Goal: Information Seeking & Learning: Learn about a topic

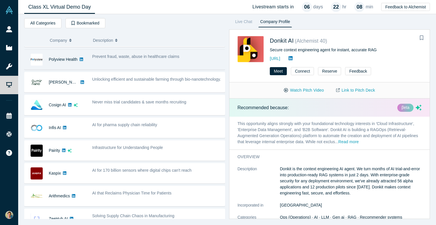
scroll to position [66, 0]
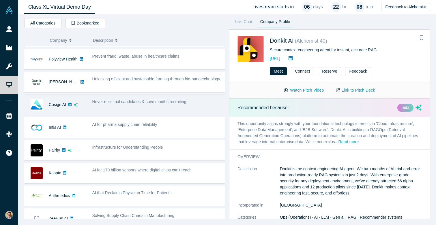
click at [178, 110] on div "Never miss trial candidates & save months recruiting" at bounding box center [157, 105] width 136 height 18
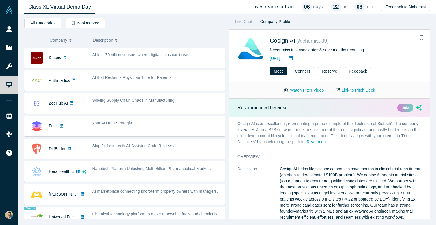
scroll to position [196, 0]
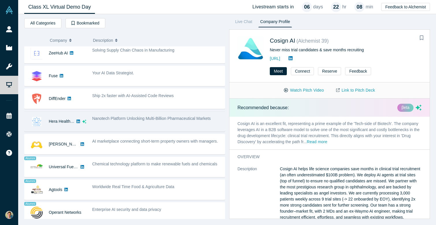
click at [200, 120] on span "Nanotech Platform Unlocking Multi-Billion Pharmaceutical Markets" at bounding box center [151, 118] width 119 height 5
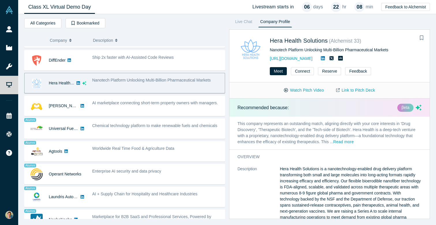
scroll to position [273, 0]
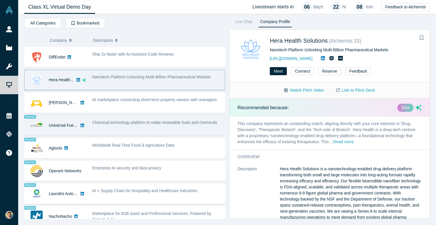
click at [199, 124] on span "Chemical technology platform to make renewable fuels and chemicals" at bounding box center [154, 122] width 125 height 5
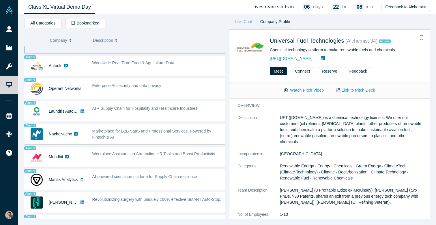
scroll to position [375, 0]
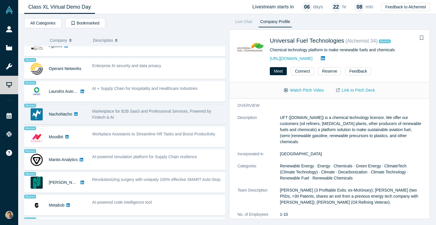
click at [194, 121] on div "Marketplace for B2B SaaS and Professional Services, Powered by Fintech & AI" at bounding box center [157, 114] width 136 height 18
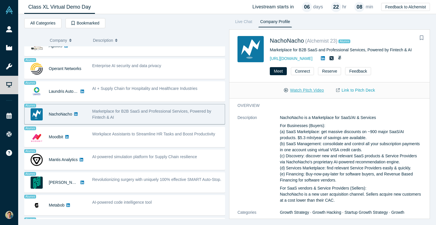
click at [317, 90] on button "Watch Pitch Video" at bounding box center [304, 90] width 52 height 10
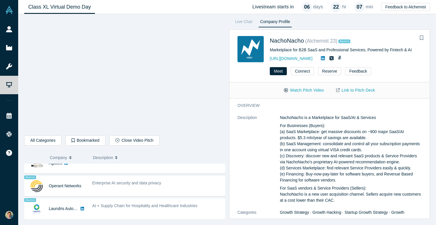
click at [291, 133] on p "For Businesses (Buyers): (a) SaaS Marketplace: get massive discounts on ~900 ma…" at bounding box center [351, 153] width 142 height 61
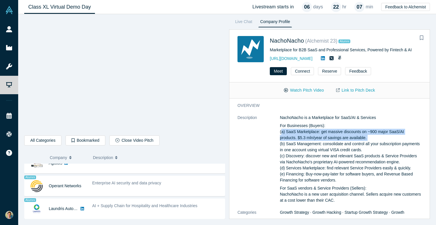
click at [291, 133] on p "For Businesses (Buyers): (a) SaaS Marketplace: get massive discounts on ~900 ma…" at bounding box center [351, 153] width 142 height 61
click at [299, 131] on p "For Businesses (Buyers): (a) SaaS Marketplace: get massive discounts on ~900 ma…" at bounding box center [351, 153] width 142 height 61
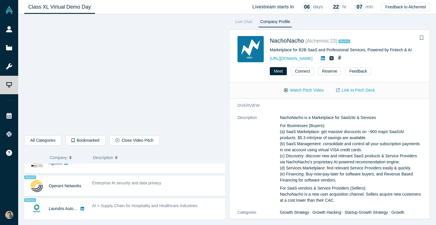
click at [302, 130] on p "For Businesses (Buyers): (a) SaaS Marketplace: get massive discounts on ~900 ma…" at bounding box center [351, 153] width 142 height 61
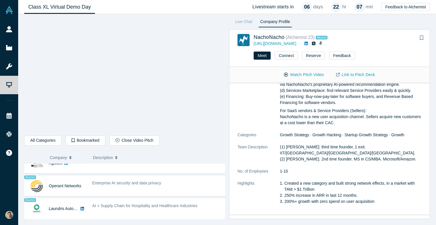
scroll to position [62, 0]
click at [306, 150] on p "(1) Sanjay Goel: third time founder, 1 exit. IIT/UCLA/NYU/Stanford. (2) Alan Sz…" at bounding box center [351, 153] width 142 height 18
click at [308, 147] on p "(1) Sanjay Goel: third time founder, 1 exit. IIT/UCLA/NYU/Stanford. (2) Alan Sz…" at bounding box center [351, 153] width 142 height 18
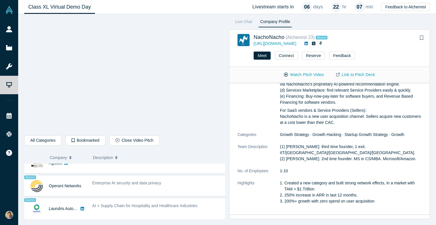
click at [308, 147] on p "(1) Sanjay Goel: third time founder, 1 exit. IIT/UCLA/NYU/Stanford. (2) Alan Sz…" at bounding box center [351, 153] width 142 height 18
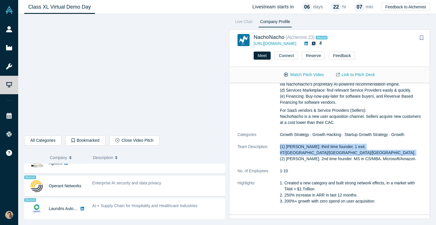
click at [312, 147] on p "(1) Sanjay Goel: third time founder, 1 exit. IIT/UCLA/NYU/Stanford. (2) Alan Sz…" at bounding box center [351, 153] width 142 height 18
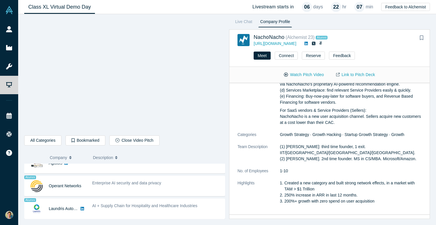
click at [312, 147] on p "(1) Sanjay Goel: third time founder, 1 exit. IIT/UCLA/NYU/Stanford. (2) Alan Sz…" at bounding box center [351, 153] width 142 height 18
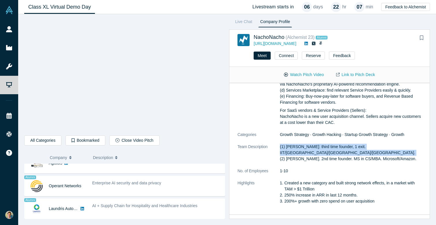
click at [316, 147] on p "(1) Sanjay Goel: third time founder, 1 exit. IIT/UCLA/NYU/Stanford. (2) Alan Sz…" at bounding box center [351, 153] width 142 height 18
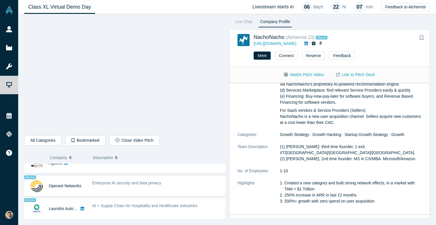
click at [316, 147] on p "(1) Sanjay Goel: third time founder, 1 exit. IIT/UCLA/NYU/Stanford. (2) Alan Sz…" at bounding box center [351, 153] width 142 height 18
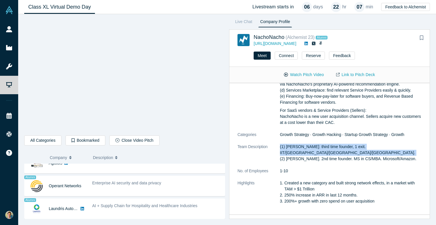
click at [319, 147] on p "(1) Sanjay Goel: third time founder, 1 exit. IIT/UCLA/NYU/Stanford. (2) Alan Sz…" at bounding box center [351, 153] width 142 height 18
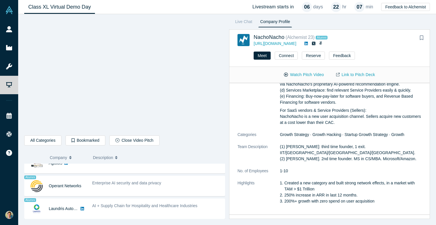
click at [319, 147] on p "(1) Sanjay Goel: third time founder, 1 exit. IIT/UCLA/NYU/Stanford. (2) Alan Sz…" at bounding box center [351, 153] width 142 height 18
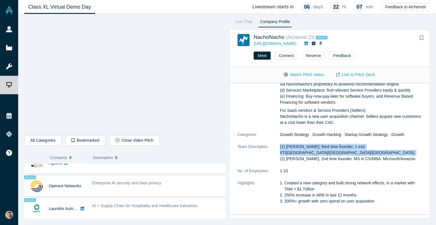
click at [318, 152] on p "(1) Sanjay Goel: third time founder, 1 exit. IIT/UCLA/NYU/Stanford. (2) Alan Sz…" at bounding box center [351, 153] width 142 height 18
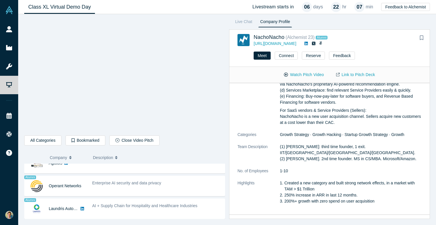
click at [318, 152] on p "(1) Sanjay Goel: third time founder, 1 exit. IIT/UCLA/NYU/Stanford. (2) Alan Sz…" at bounding box center [351, 153] width 142 height 18
click at [323, 152] on p "(1) Sanjay Goel: third time founder, 1 exit. IIT/UCLA/NYU/Stanford. (2) Alan Sz…" at bounding box center [351, 153] width 142 height 18
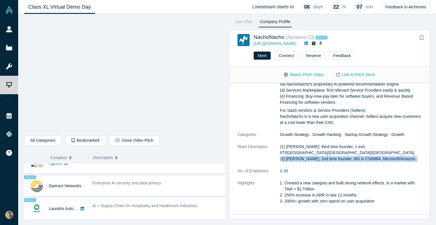
click at [329, 152] on p "(1) Sanjay Goel: third time founder, 1 exit. IIT/UCLA/NYU/Stanford. (2) Alan Sz…" at bounding box center [351, 153] width 142 height 18
click at [339, 180] on li "Created a new category and built strong network effects, in a market with TAM >…" at bounding box center [352, 186] width 137 height 12
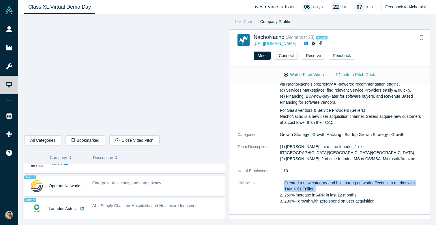
click at [342, 184] on li "Created a new category and built strong network effects, in a market with TAM >…" at bounding box center [352, 186] width 137 height 12
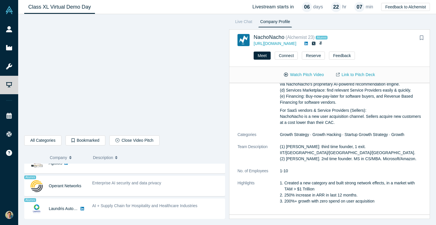
click at [342, 184] on li "Created a new category and built strong network effects, in a market with TAM >…" at bounding box center [352, 186] width 137 height 12
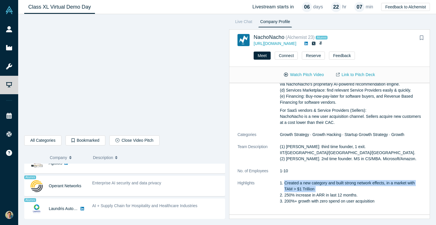
click at [342, 184] on li "Created a new category and built strong network effects, in a market with TAM >…" at bounding box center [352, 186] width 137 height 12
click at [343, 192] on li "250% increase in ARR in last 12 months." at bounding box center [352, 195] width 137 height 6
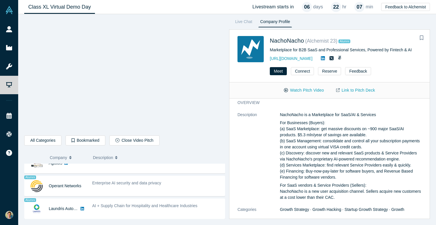
scroll to position [0, 0]
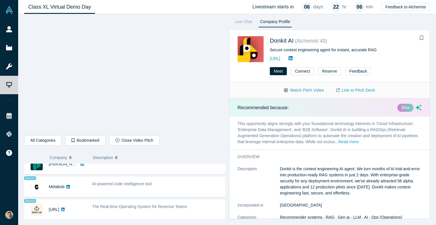
scroll to position [514, 0]
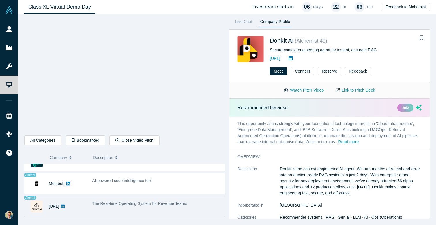
click at [185, 204] on span "The Real-time Operating System for Revenue Teams" at bounding box center [139, 203] width 95 height 5
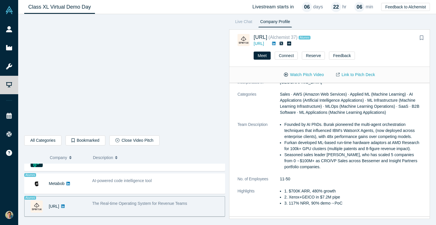
scroll to position [88, 0]
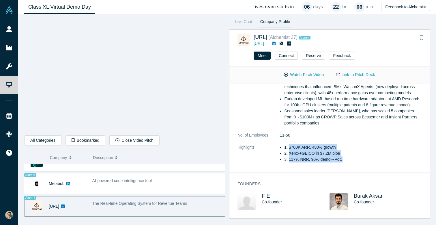
drag, startPoint x: 345, startPoint y: 144, endPoint x: 354, endPoint y: 159, distance: 18.4
click at [354, 159] on dl "Description Spiky is the real-time operating system for revenue teams. We learn…" at bounding box center [329, 90] width 184 height 158
click at [360, 160] on li "117% NRR, 90% demo→PoC" at bounding box center [355, 160] width 133 height 6
drag, startPoint x: 360, startPoint y: 160, endPoint x: 355, endPoint y: 143, distance: 17.4
click at [355, 143] on dl "Description Spiky is the real-time operating system for revenue teams. We learn…" at bounding box center [329, 90] width 184 height 158
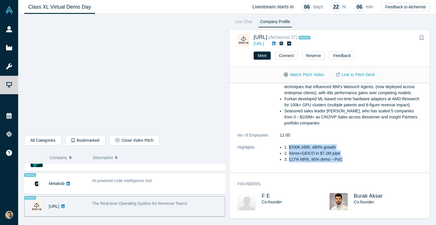
click at [350, 144] on dl "Description Spiky is the real-time operating system for revenue teams. We learn…" at bounding box center [329, 90] width 184 height 158
drag, startPoint x: 350, startPoint y: 144, endPoint x: 357, endPoint y: 160, distance: 17.3
click at [357, 160] on dl "Description Spiky is the real-time operating system for revenue teams. We learn…" at bounding box center [329, 90] width 184 height 158
click at [362, 160] on li "117% NRR, 90% demo→PoC" at bounding box center [355, 160] width 133 height 6
drag, startPoint x: 368, startPoint y: 162, endPoint x: 361, endPoint y: 138, distance: 24.2
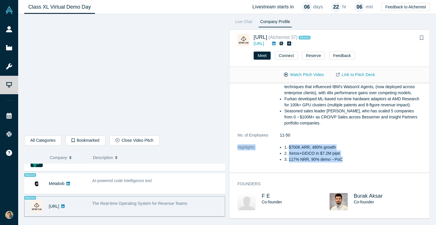
click at [361, 138] on dl "Description Spiky is the real-time operating system for revenue teams. We learn…" at bounding box center [329, 90] width 184 height 158
click at [354, 140] on dl "Description Spiky is the real-time operating system for revenue teams. We learn…" at bounding box center [329, 90] width 184 height 158
drag, startPoint x: 354, startPoint y: 140, endPoint x: 361, endPoint y: 160, distance: 21.6
click at [361, 160] on dl "Description Spiky is the real-time operating system for revenue teams. We learn…" at bounding box center [329, 90] width 184 height 158
click at [369, 162] on li "117% NRR, 90% demo→PoC" at bounding box center [355, 160] width 133 height 6
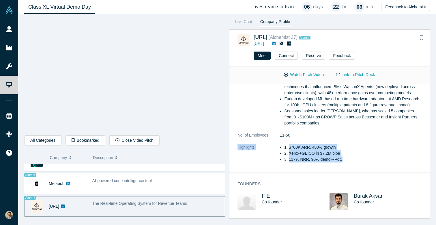
drag, startPoint x: 369, startPoint y: 162, endPoint x: 359, endPoint y: 134, distance: 30.0
click at [359, 134] on dl "Description Spiky is the real-time operating system for revenue teams. We learn…" at bounding box center [329, 90] width 184 height 158
click at [354, 146] on li "$700K ARR, 480% growth" at bounding box center [355, 148] width 133 height 6
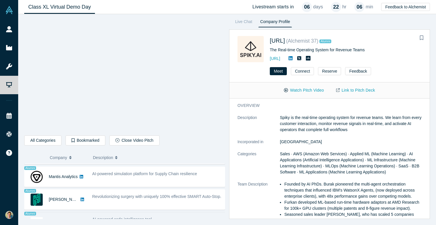
scroll to position [475, 0]
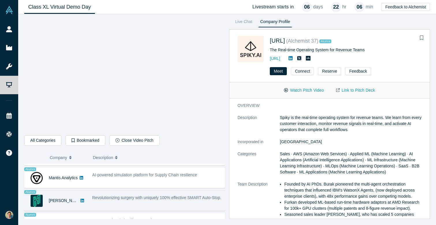
click at [114, 199] on span "Revolutionizing surgery with uniquely 100% effective SMART Auto-Stop." at bounding box center [156, 198] width 129 height 5
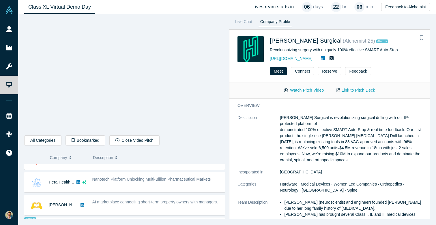
scroll to position [288, 0]
